Goal: Task Accomplishment & Management: Manage account settings

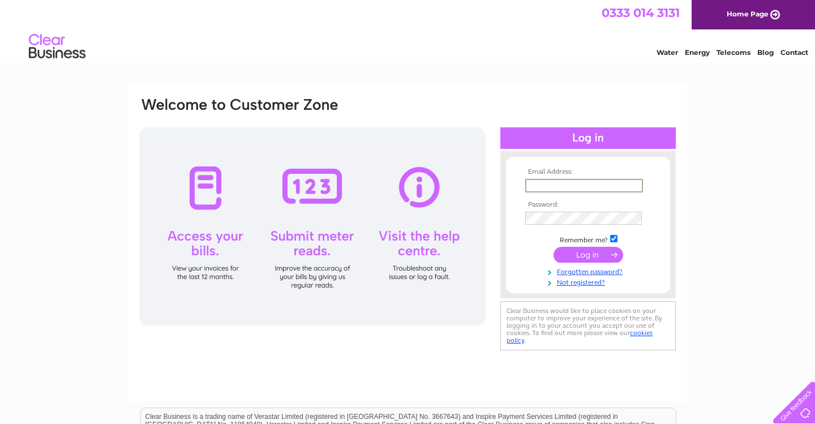
type input "ian.hadfield@nhs.net"
click at [587, 251] on input "submit" at bounding box center [589, 255] width 70 height 16
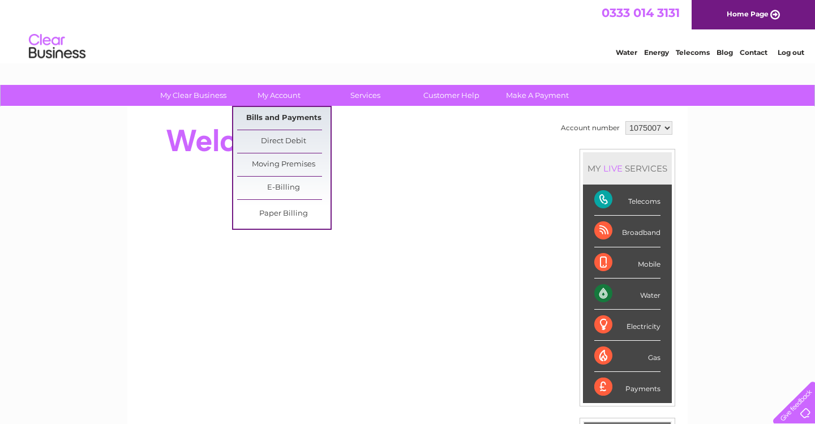
click at [290, 113] on link "Bills and Payments" at bounding box center [283, 118] width 93 height 23
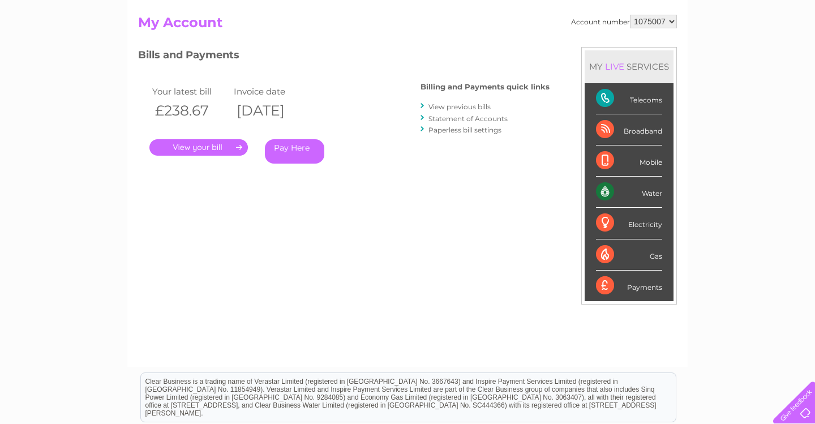
scroll to position [114, 0]
click at [461, 108] on link "View previous bills" at bounding box center [459, 107] width 62 height 8
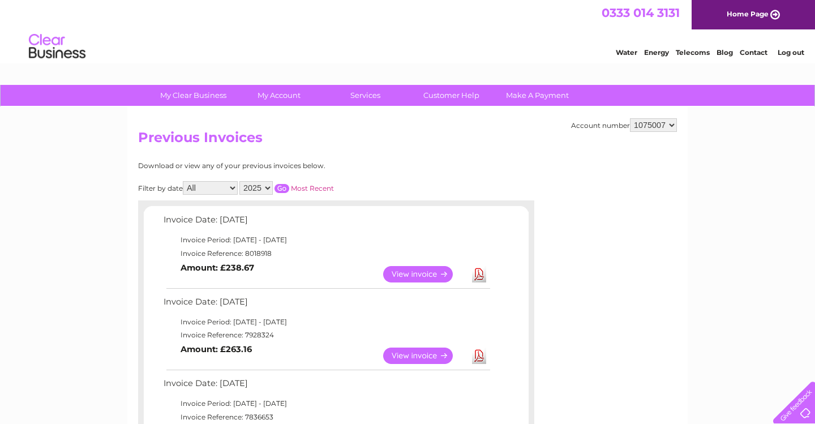
click at [432, 270] on link "View" at bounding box center [424, 274] width 83 height 16
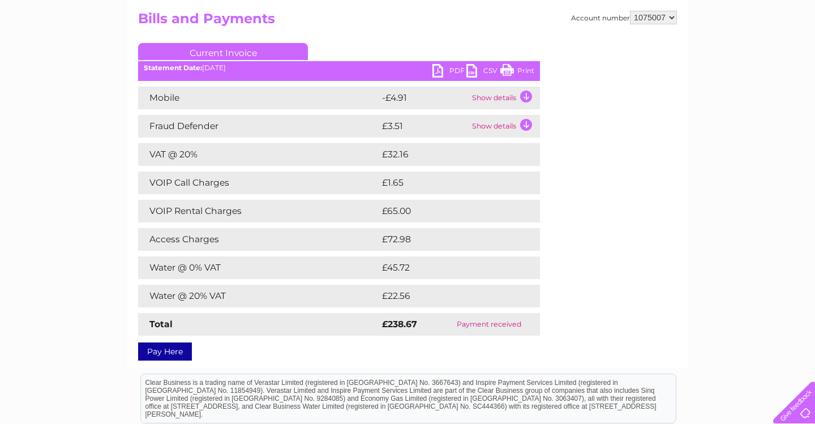
scroll to position [123, 0]
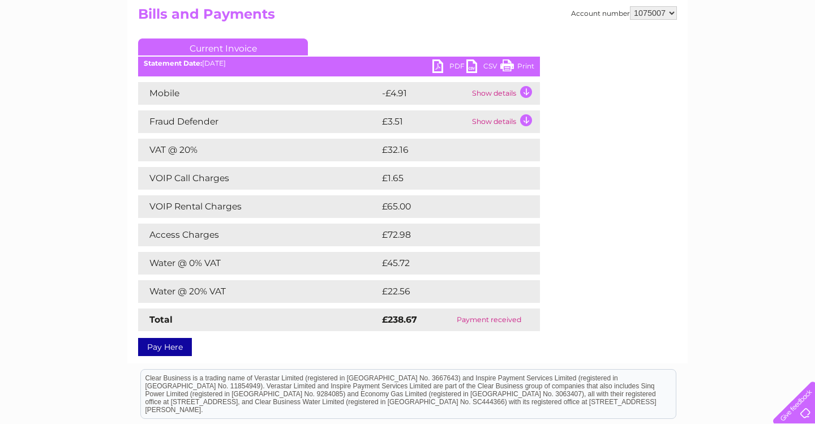
click at [439, 267] on td "£45.72" at bounding box center [448, 263] width 138 height 23
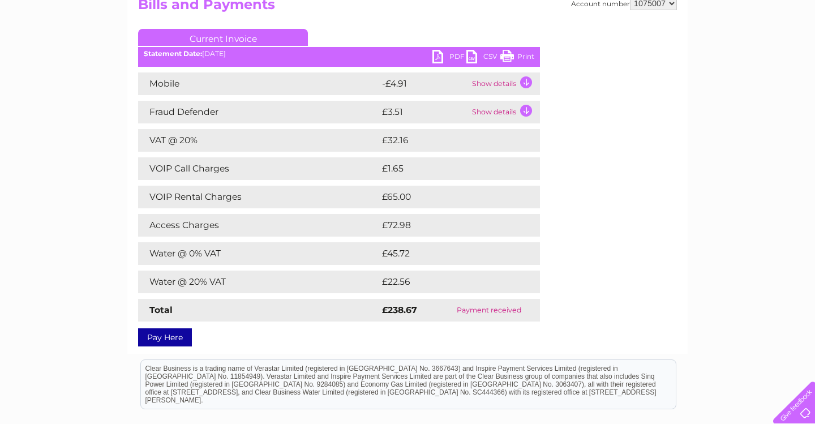
scroll to position [131, 0]
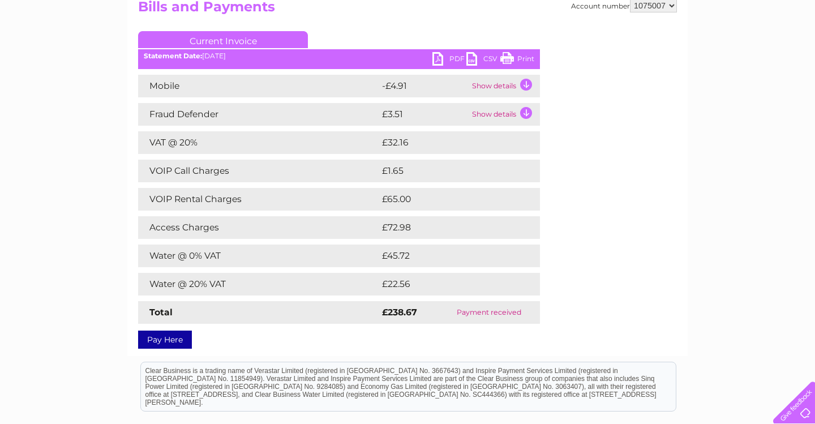
click at [439, 267] on td "£45.72" at bounding box center [448, 256] width 138 height 23
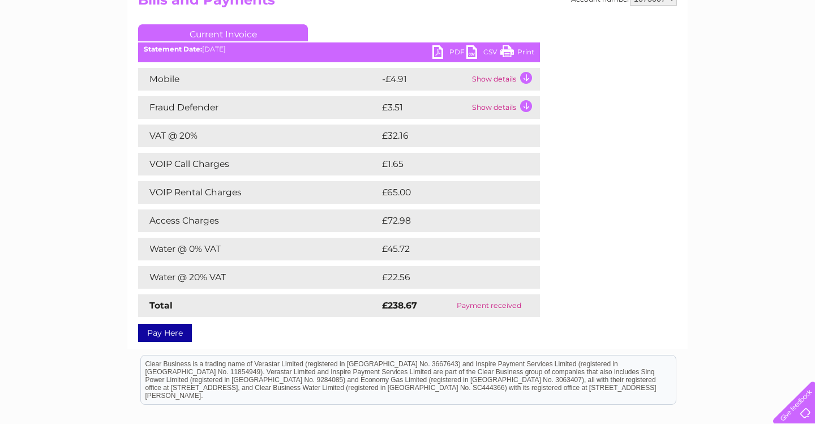
scroll to position [142, 0]
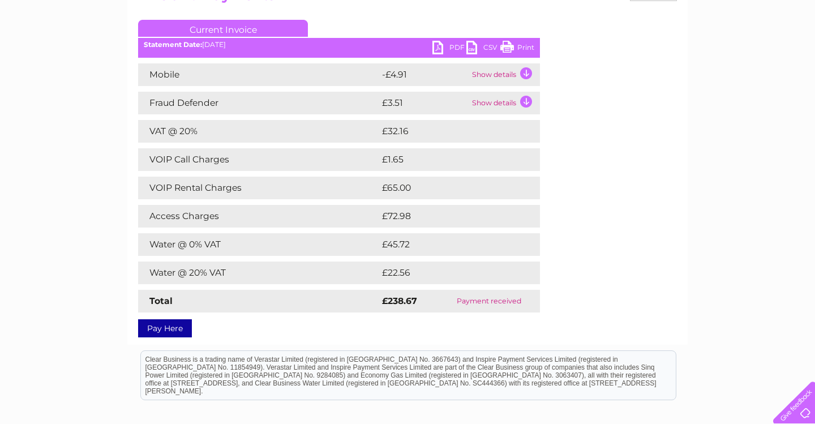
click at [481, 263] on td "£22.56" at bounding box center [448, 272] width 138 height 23
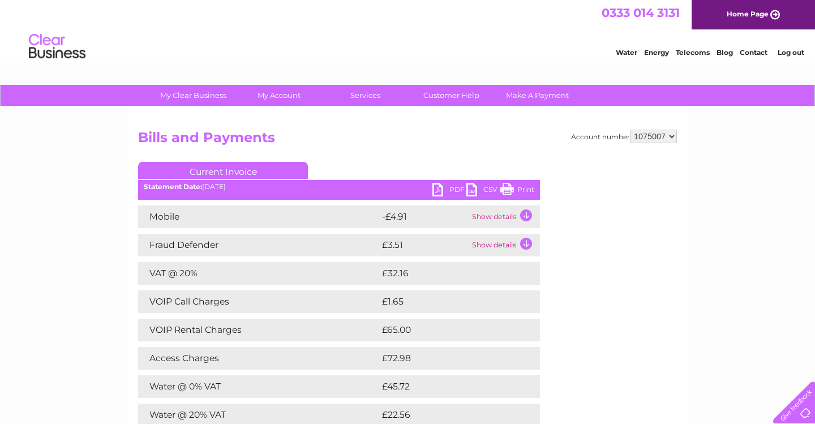
scroll to position [0, 0]
